Goal: Navigation & Orientation: Find specific page/section

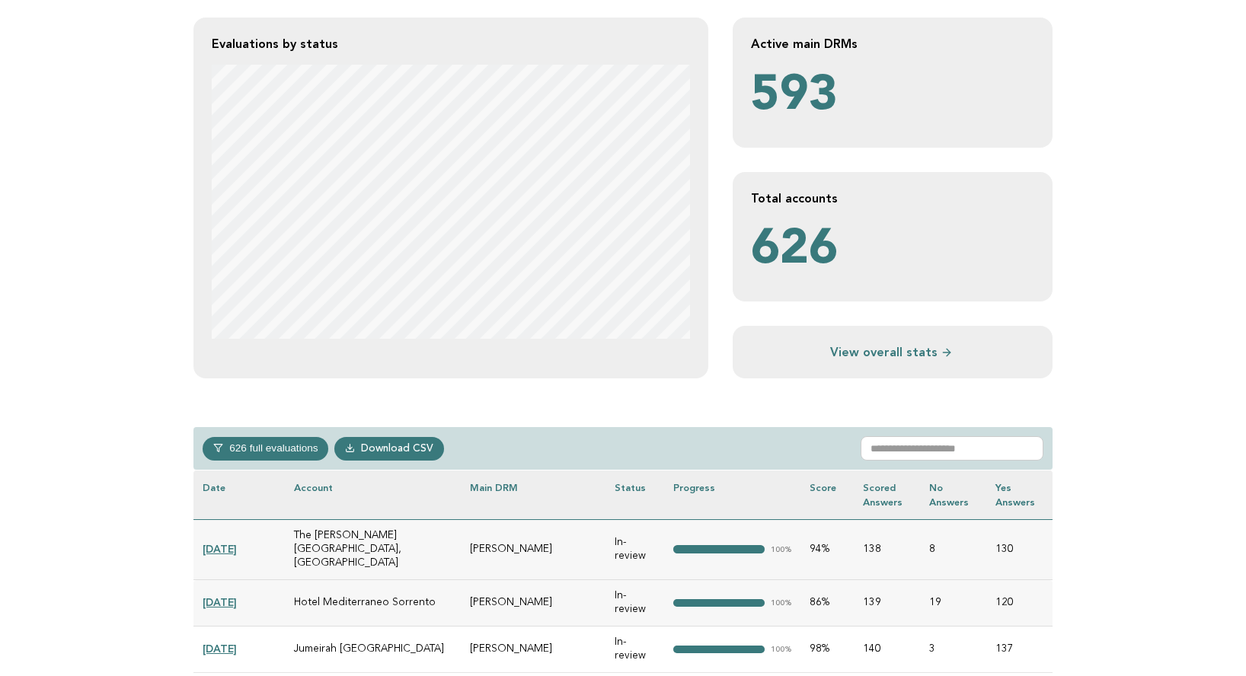
scroll to position [312, 0]
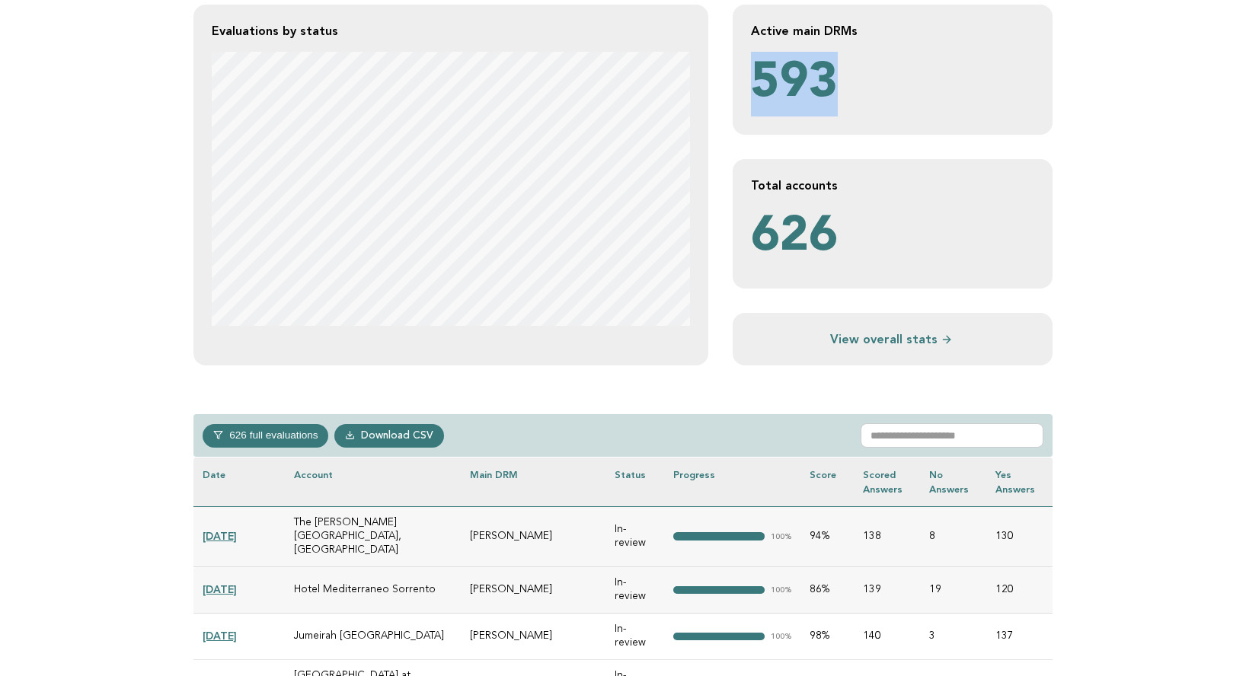
drag, startPoint x: 758, startPoint y: 78, endPoint x: 836, endPoint y: 81, distance: 77.8
click at [838, 81] on p "593" at bounding box center [892, 84] width 283 height 65
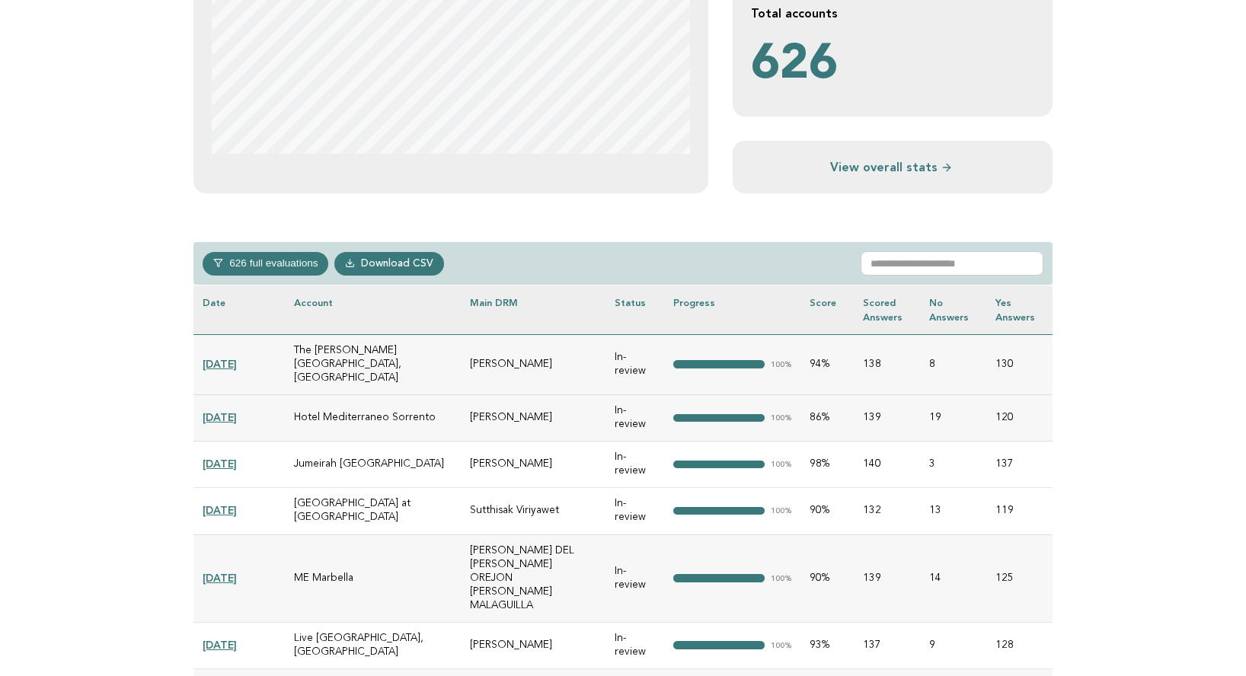
scroll to position [485, 0]
drag, startPoint x: 758, startPoint y: 65, endPoint x: 854, endPoint y: 68, distance: 96.0
click at [854, 68] on p "626" at bounding box center [892, 65] width 283 height 65
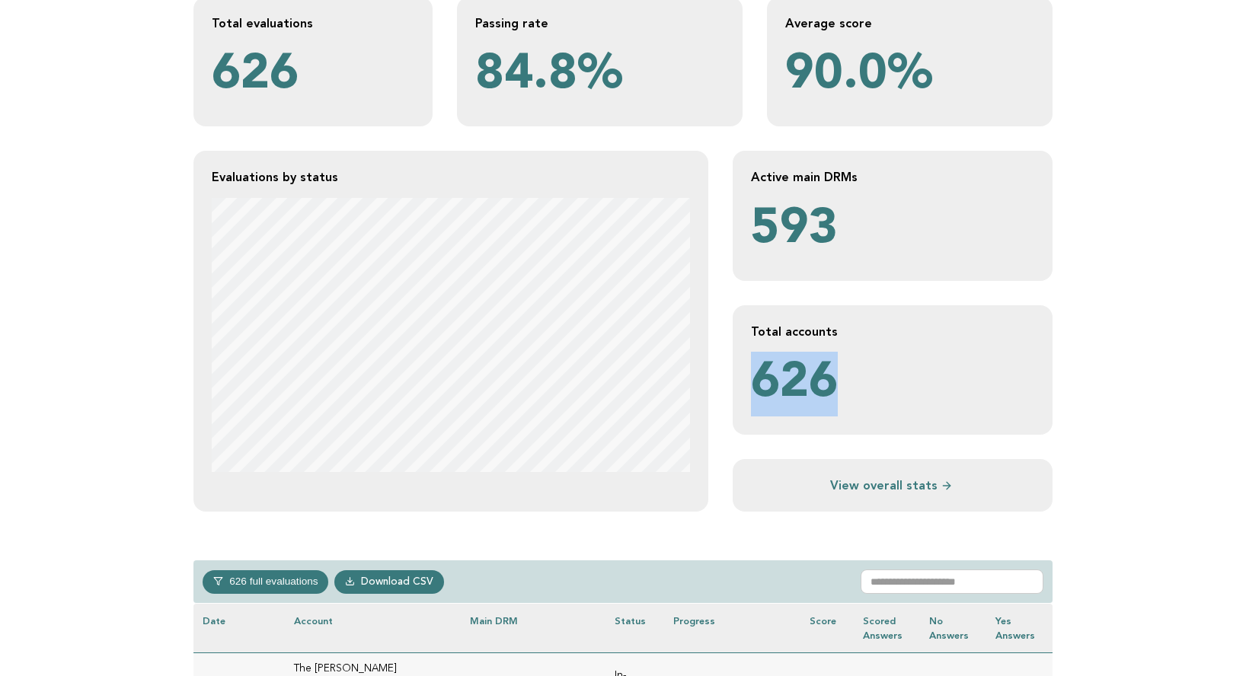
scroll to position [0, 0]
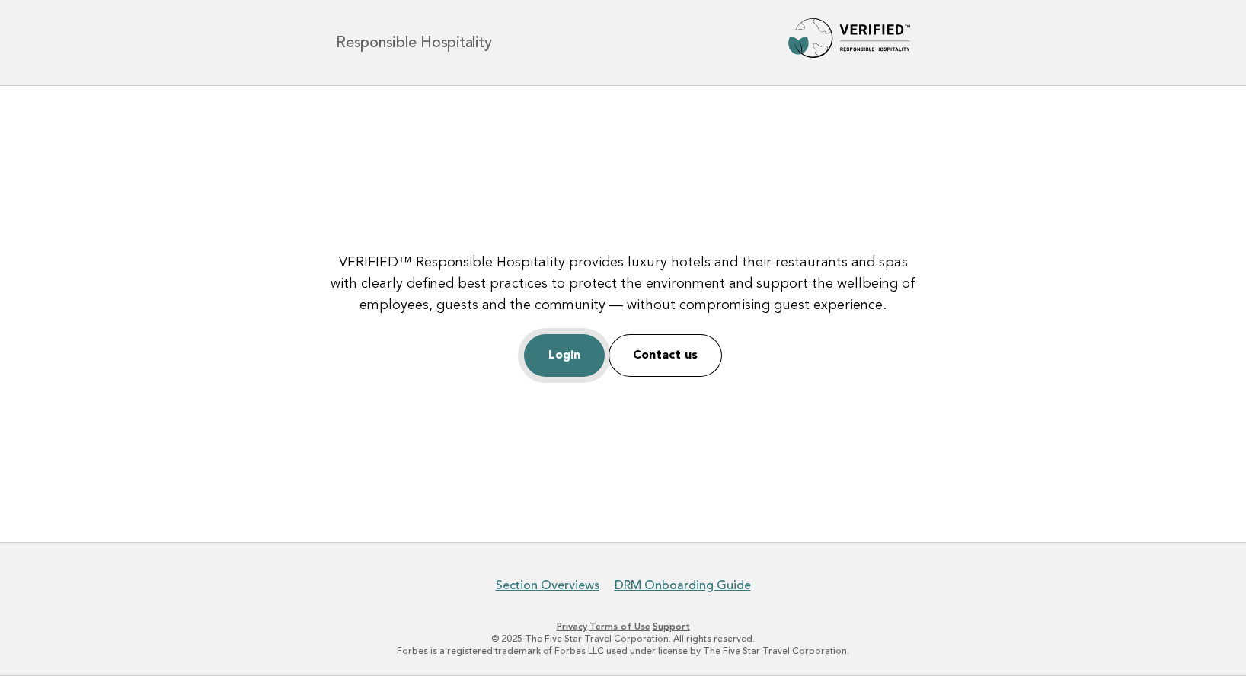
click at [569, 355] on link "Login" at bounding box center [564, 355] width 81 height 43
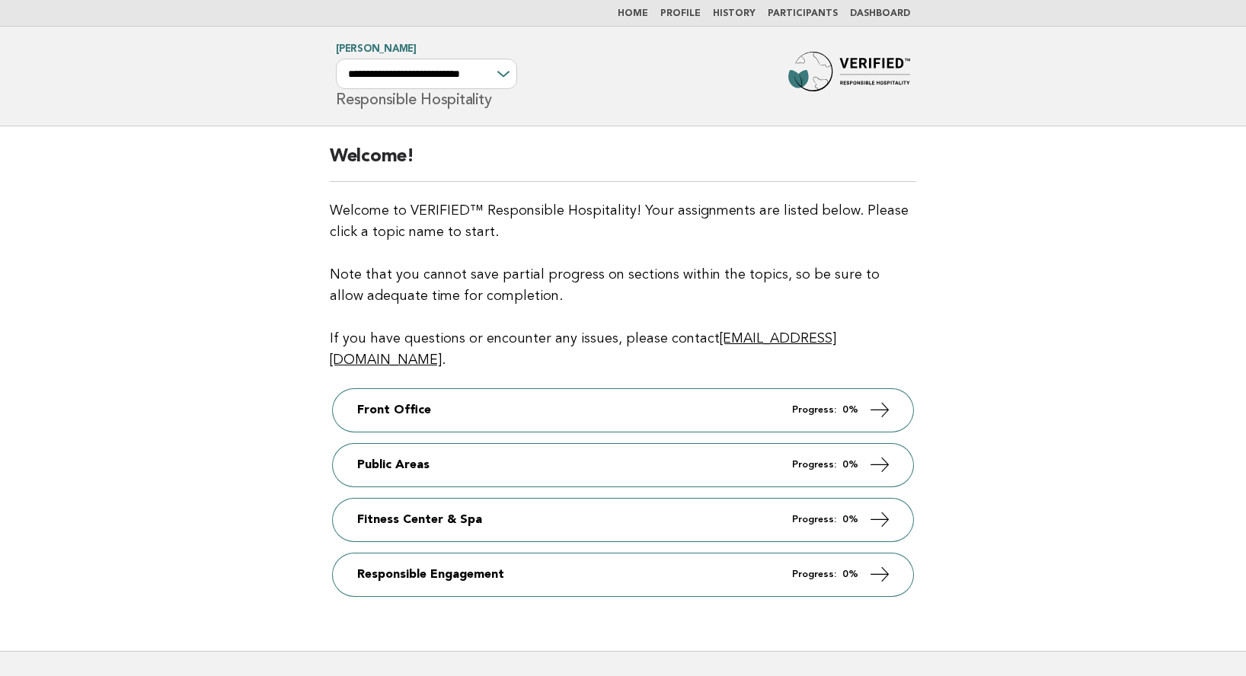
click at [644, 14] on link "Home" at bounding box center [633, 13] width 30 height 9
click at [641, 11] on link "Home" at bounding box center [633, 13] width 30 height 9
drag, startPoint x: 410, startPoint y: 155, endPoint x: 538, endPoint y: 159, distance: 128.0
click at [539, 158] on h2 "Welcome!" at bounding box center [623, 163] width 586 height 37
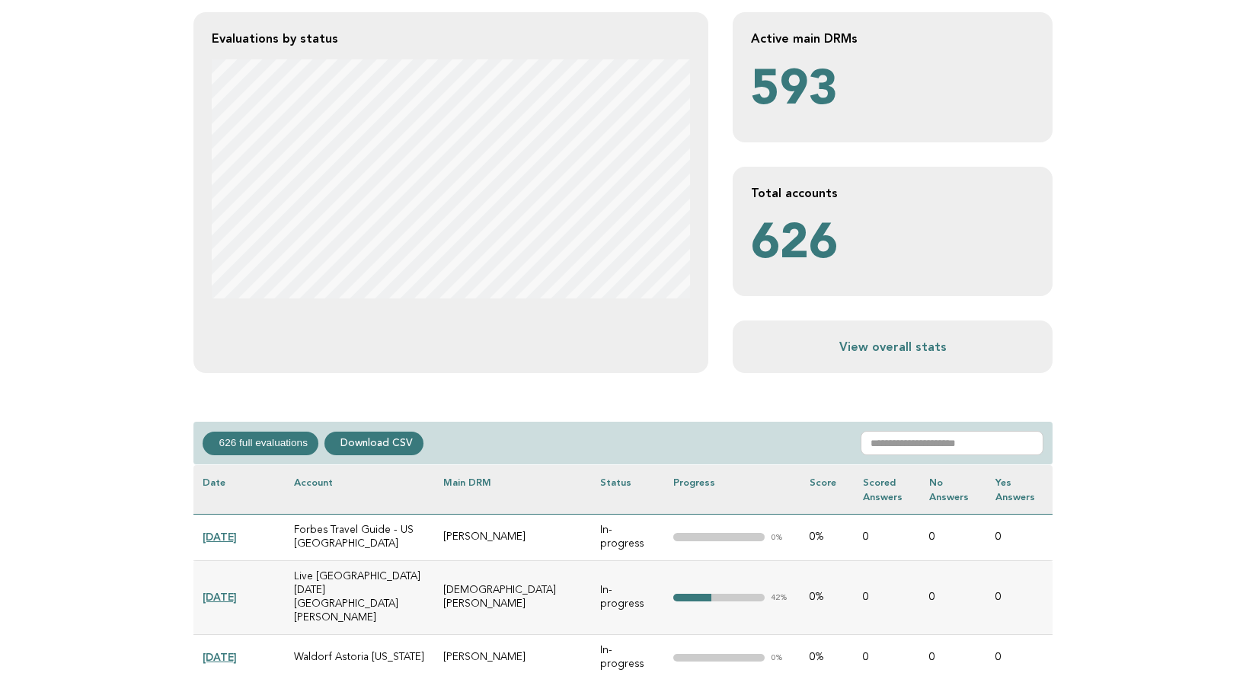
scroll to position [305, 0]
